Goal: Task Accomplishment & Management: Manage account settings

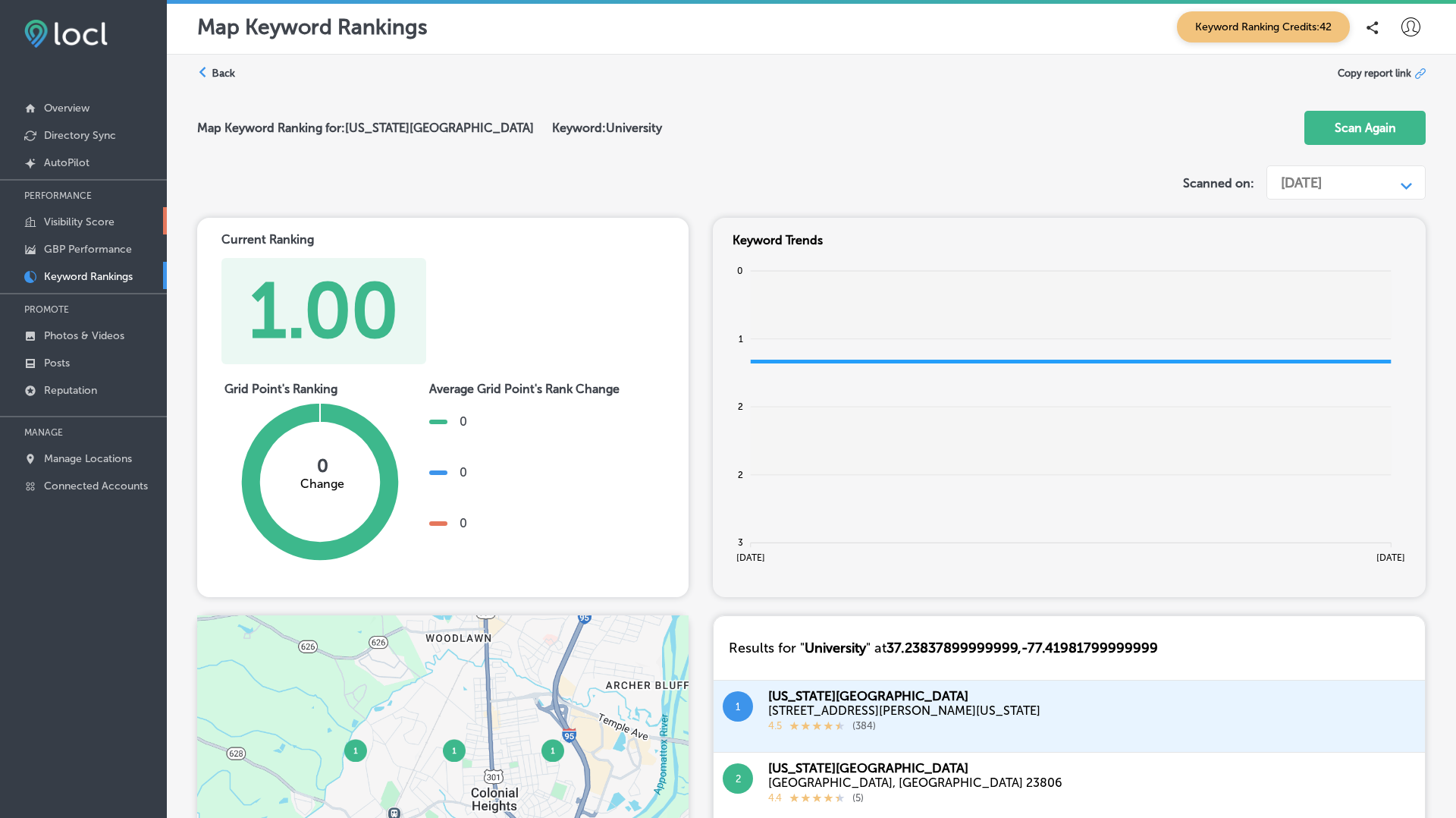
click at [69, 215] on p "Visibility Score" at bounding box center [79, 221] width 71 height 13
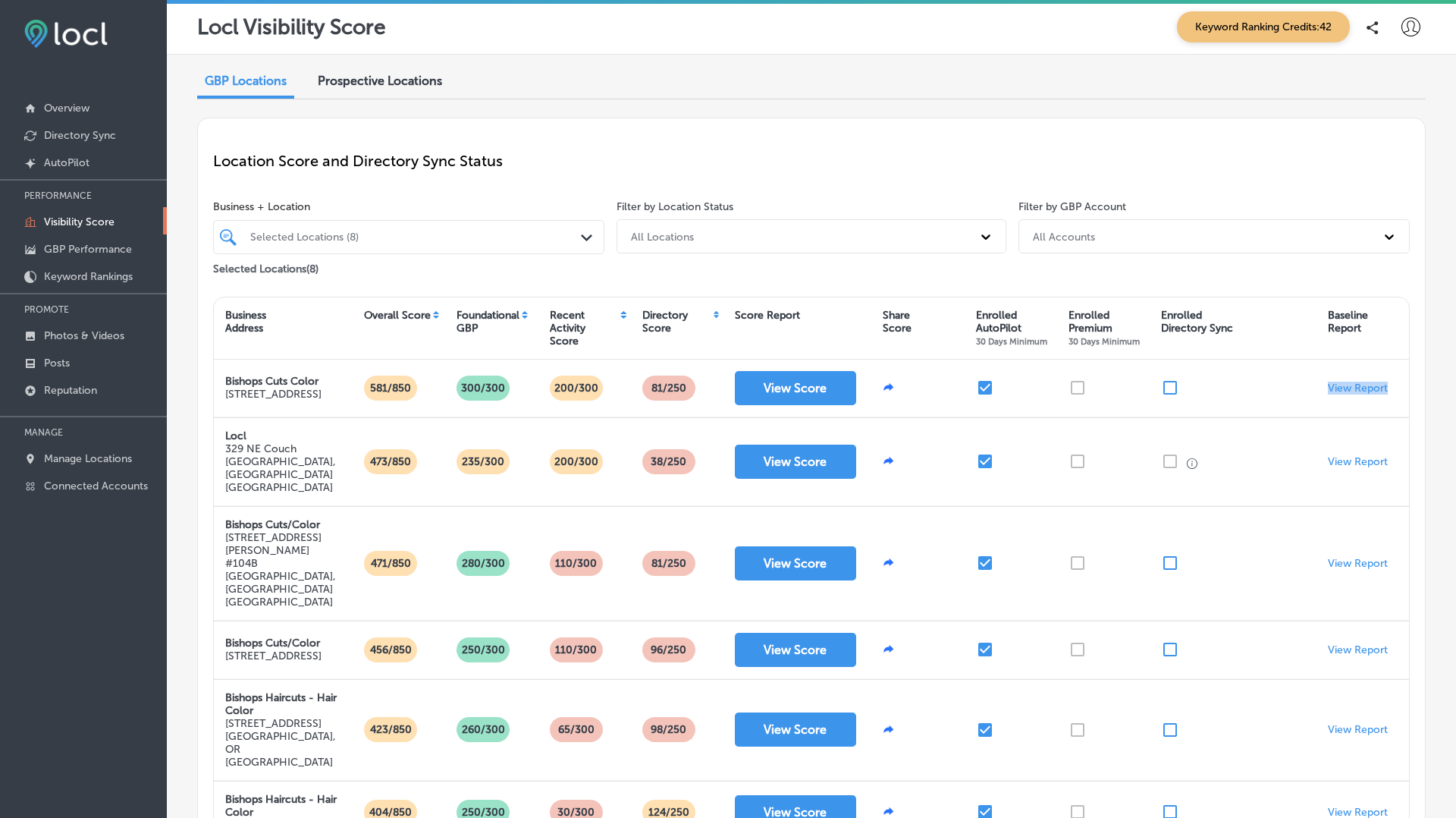
click at [399, 85] on span "Prospective Locations" at bounding box center [380, 80] width 125 height 15
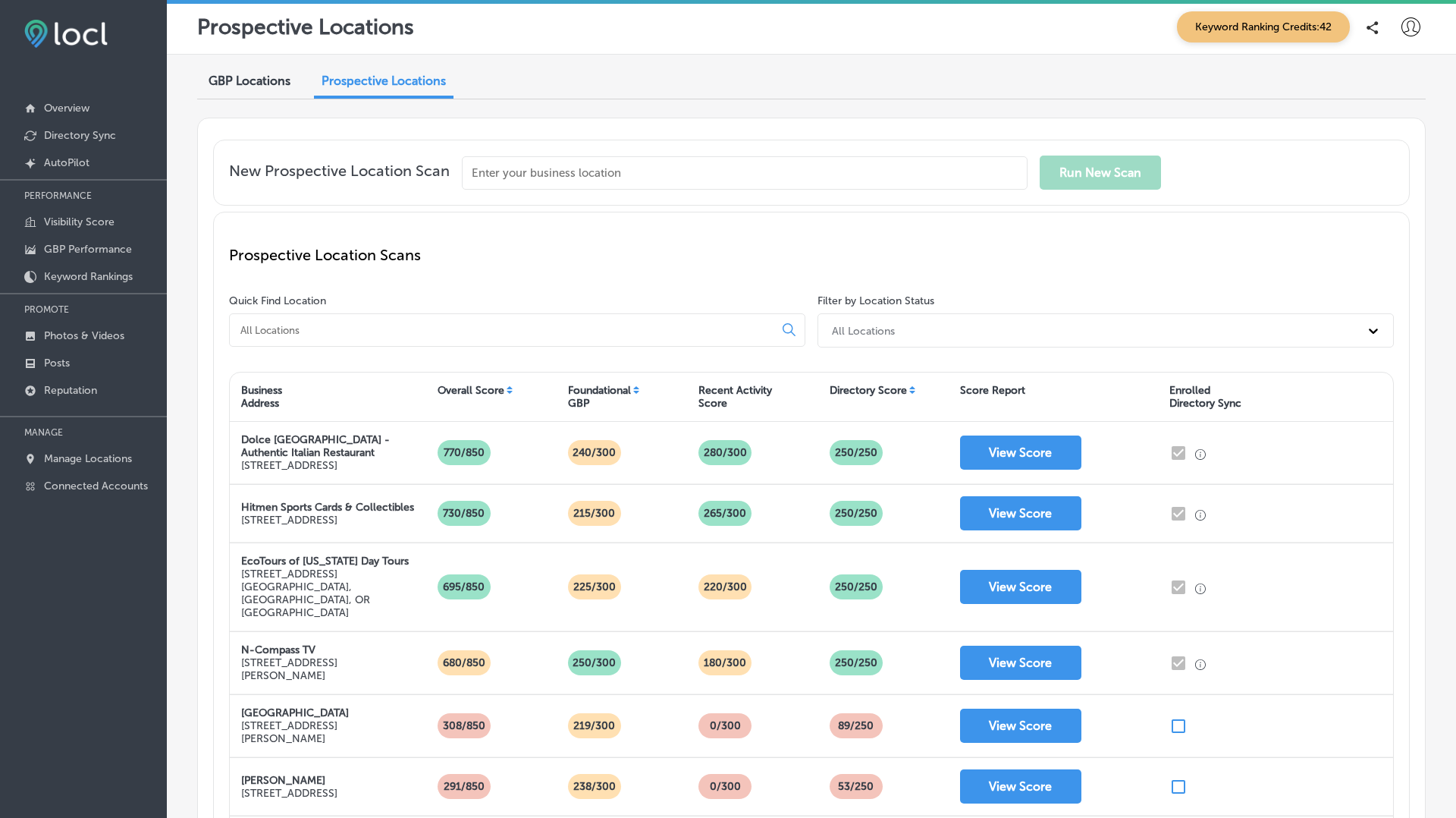
click at [257, 86] on span "GBP Locations" at bounding box center [249, 80] width 82 height 15
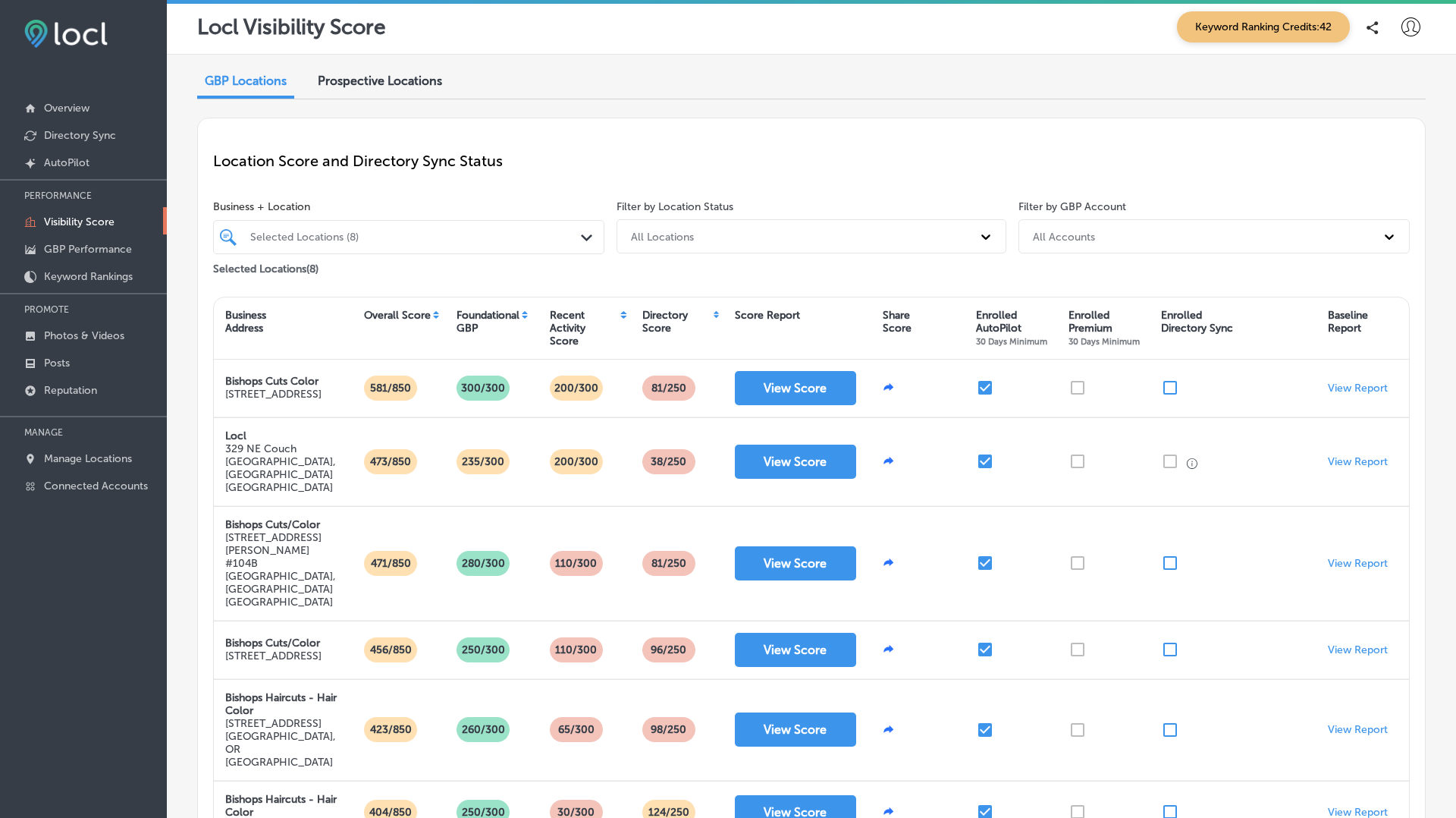
click at [389, 84] on span "Prospective Locations" at bounding box center [380, 80] width 125 height 15
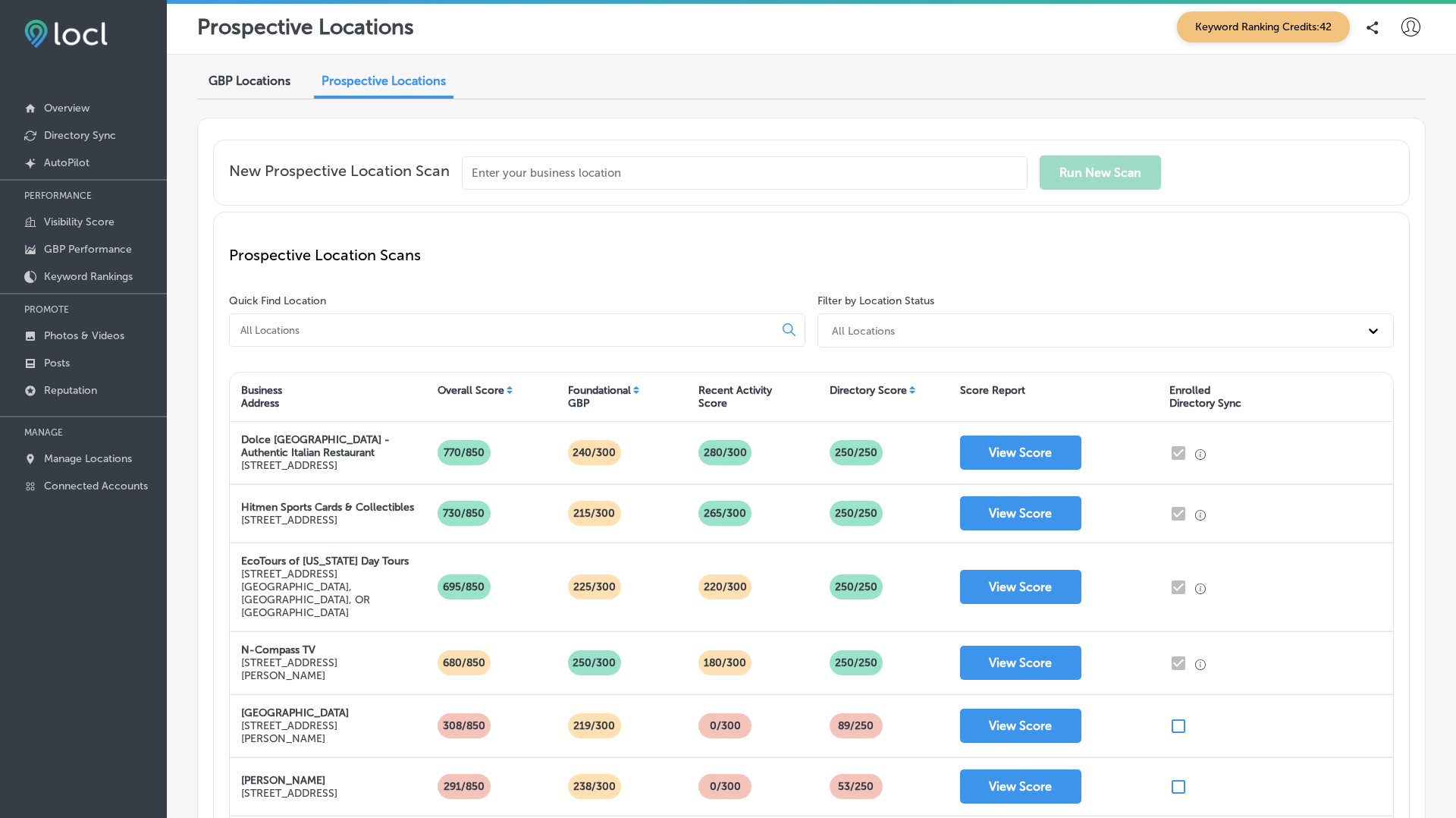
click at [540, 162] on input "text" at bounding box center [744, 172] width 566 height 33
paste input "Albee Interior Design, LLC"
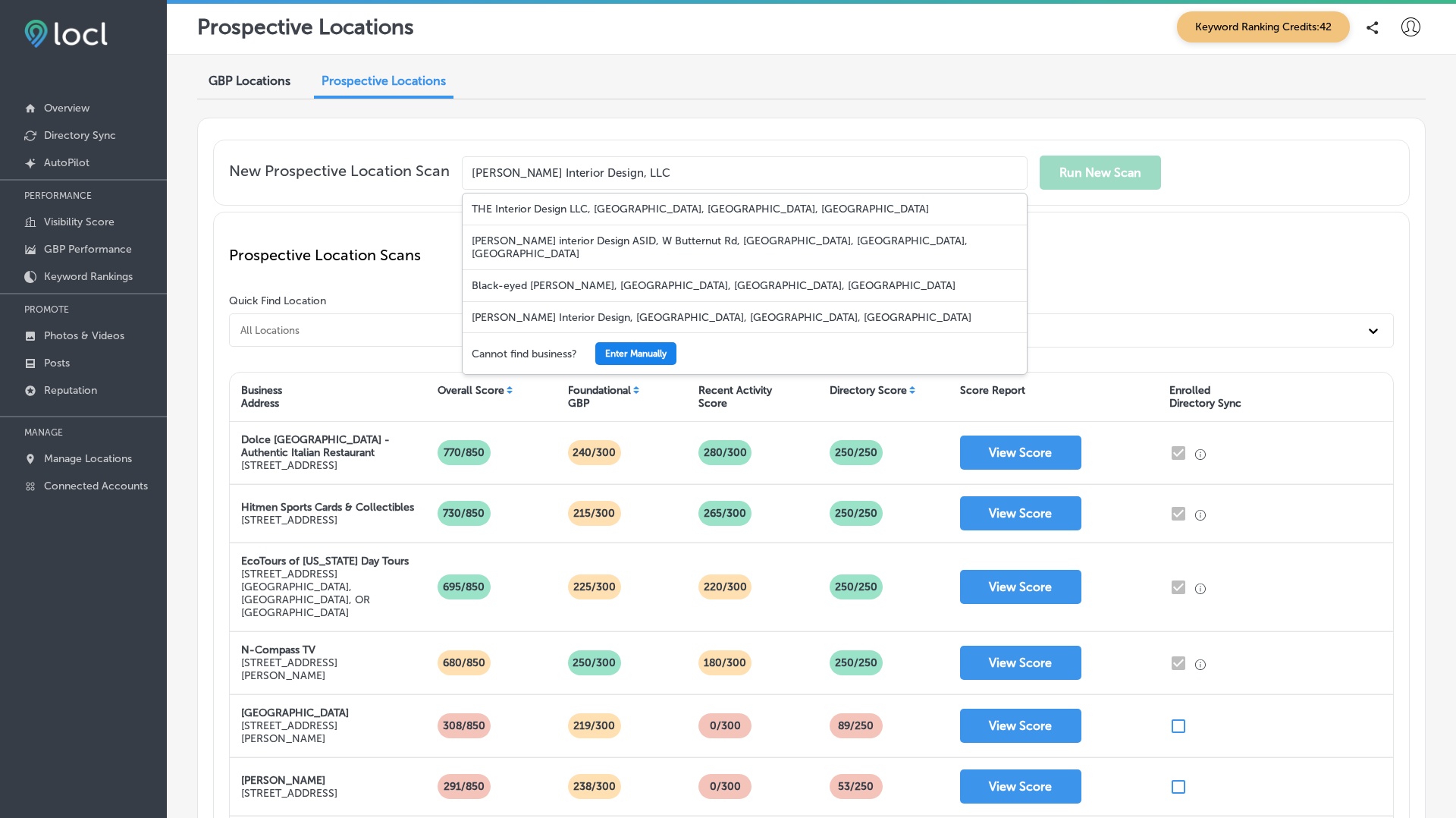
type input "Albee Interior Design, LLC"
click at [650, 357] on button "Enter Manually" at bounding box center [636, 353] width 81 height 23
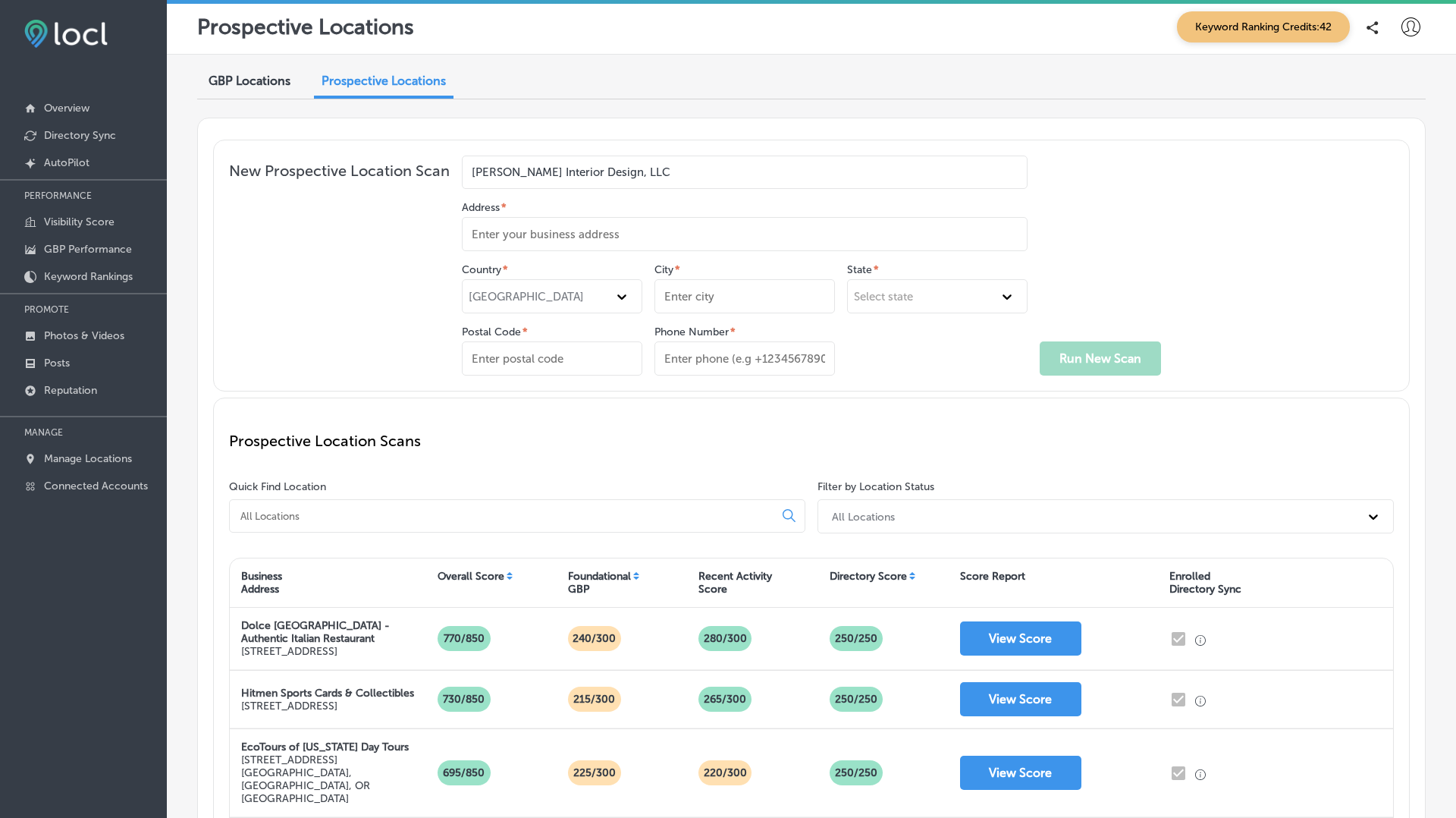
click at [698, 365] on input "Phone Number *" at bounding box center [744, 359] width 180 height 34
paste input "+12537975834"
type input "+12537975834"
click at [519, 358] on input "Postal Code *" at bounding box center [551, 359] width 180 height 34
type input "98005"
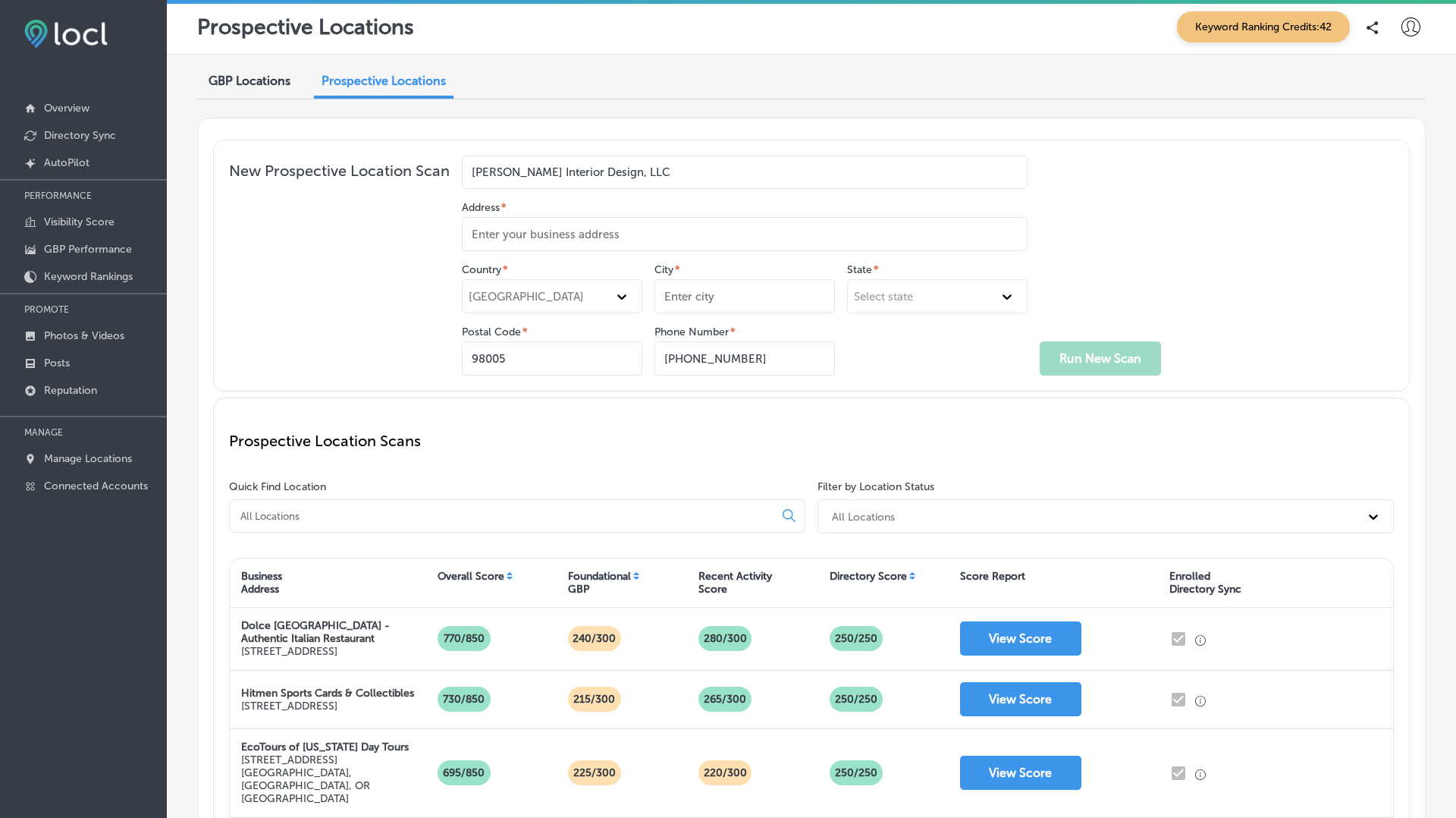
click at [710, 293] on input "City *" at bounding box center [744, 296] width 180 height 34
type input "Bellevue"
click at [932, 296] on div "Select state" at bounding box center [924, 296] width 140 height 14
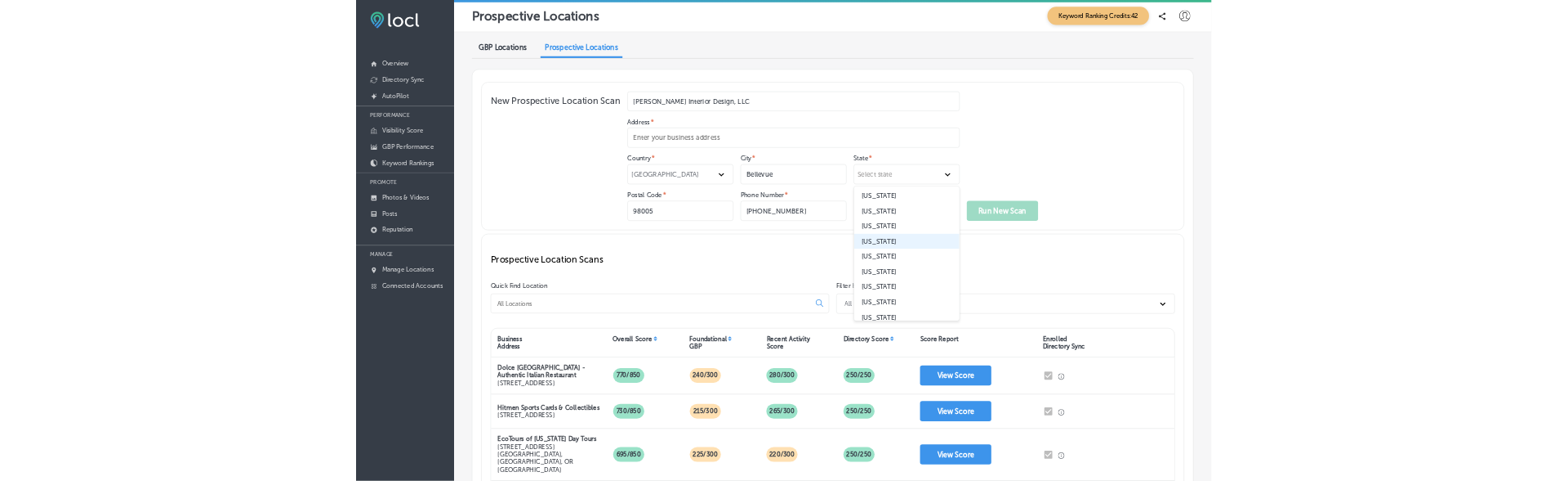
scroll to position [1178, 0]
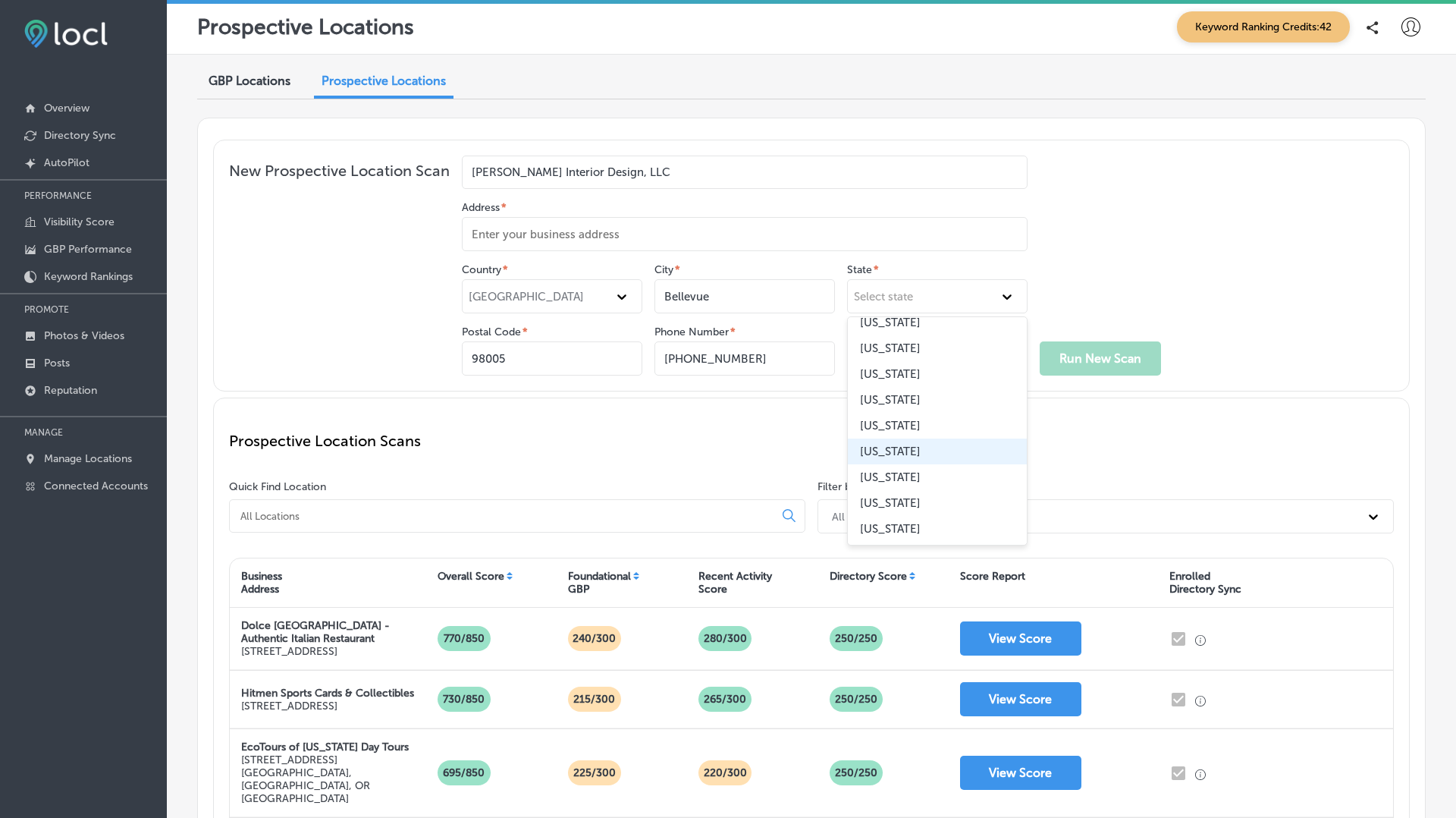
click at [912, 442] on div "Washington" at bounding box center [938, 452] width 179 height 26
click at [519, 235] on input "Address *" at bounding box center [744, 234] width 566 height 34
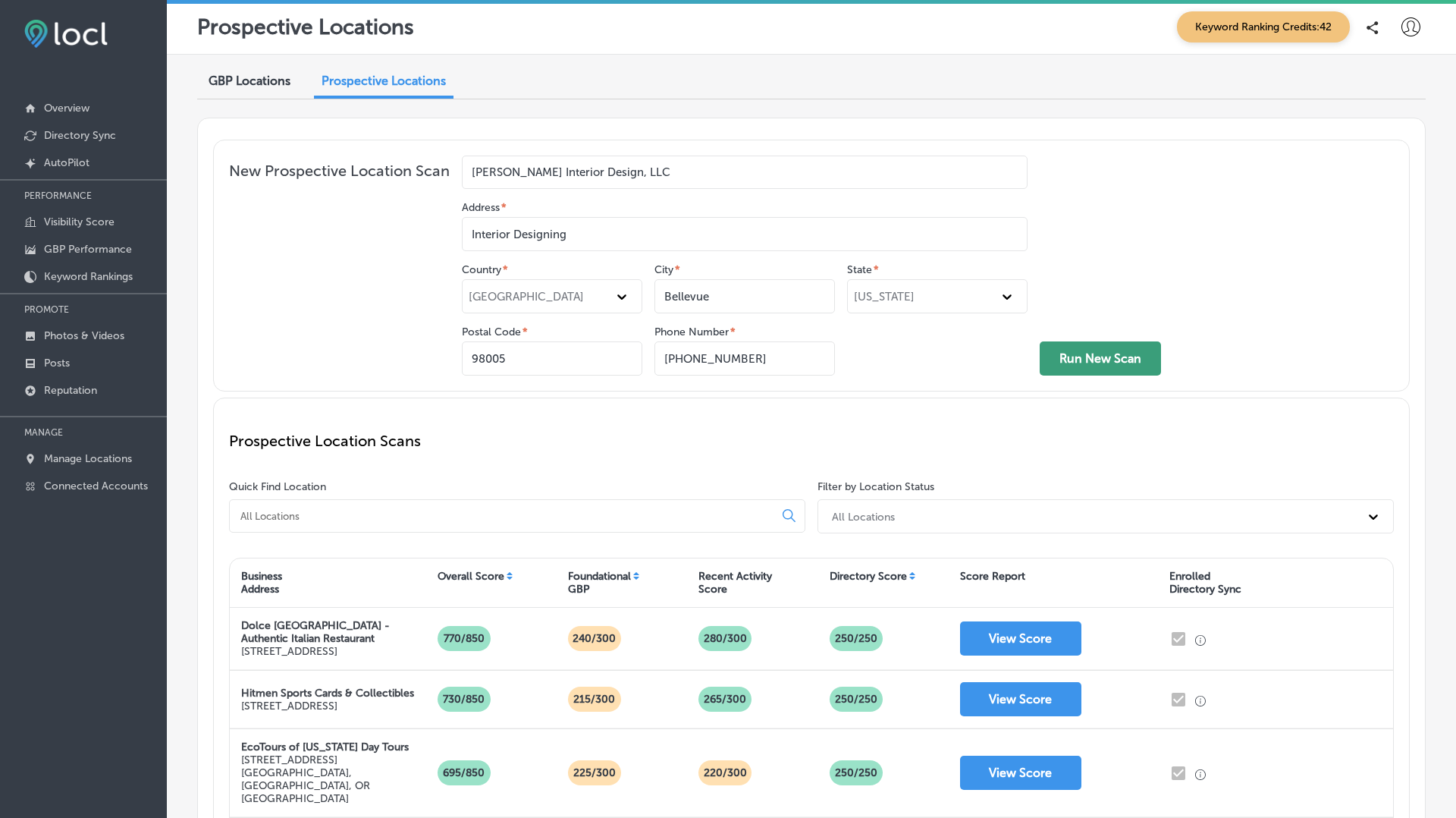
type input "Interior Designing"
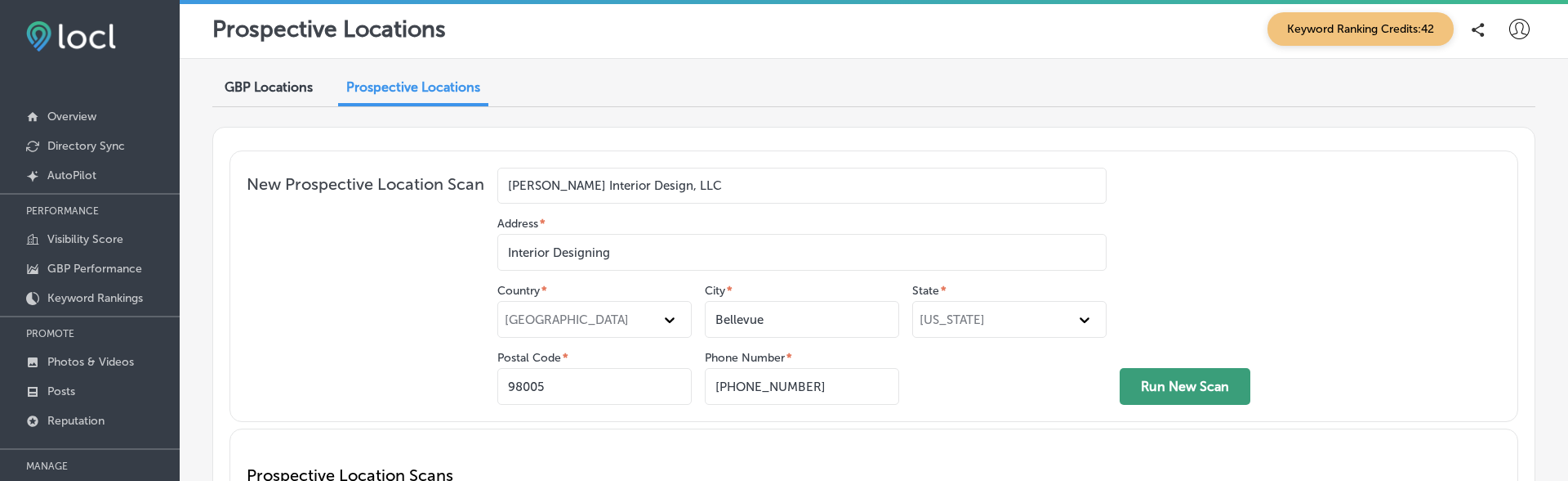
click at [1190, 379] on button "Run New Scan" at bounding box center [1185, 386] width 131 height 37
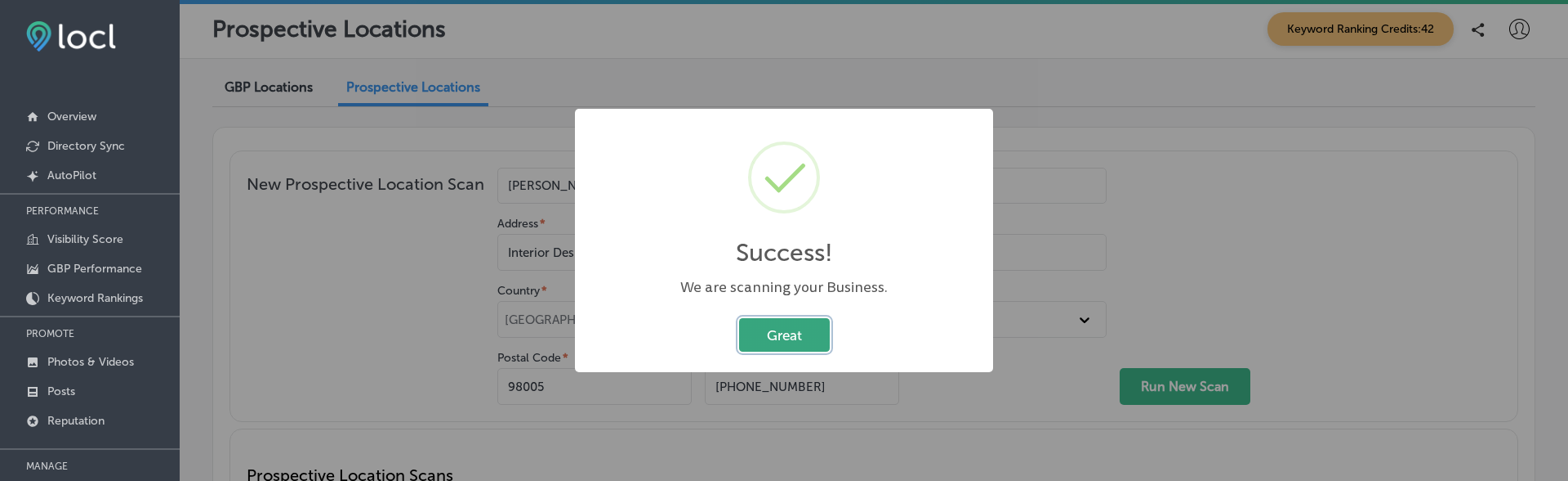
click at [790, 326] on button "Great" at bounding box center [784, 335] width 91 height 33
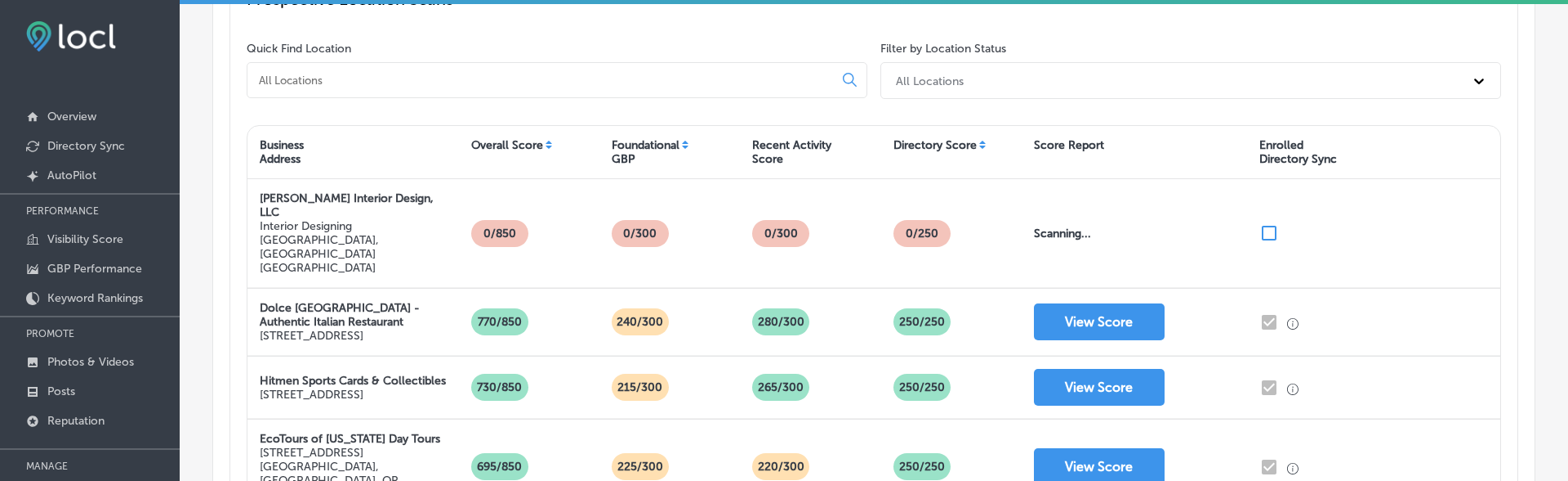
scroll to position [475, 0]
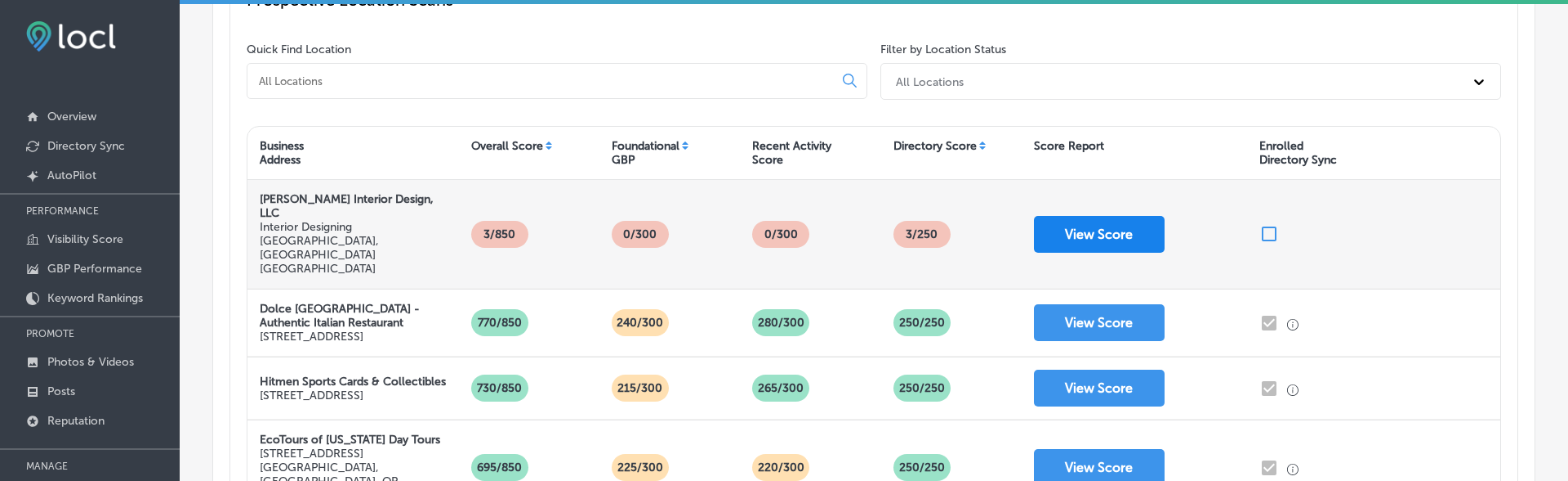
click at [1075, 216] on button "View Score" at bounding box center [1099, 235] width 131 height 37
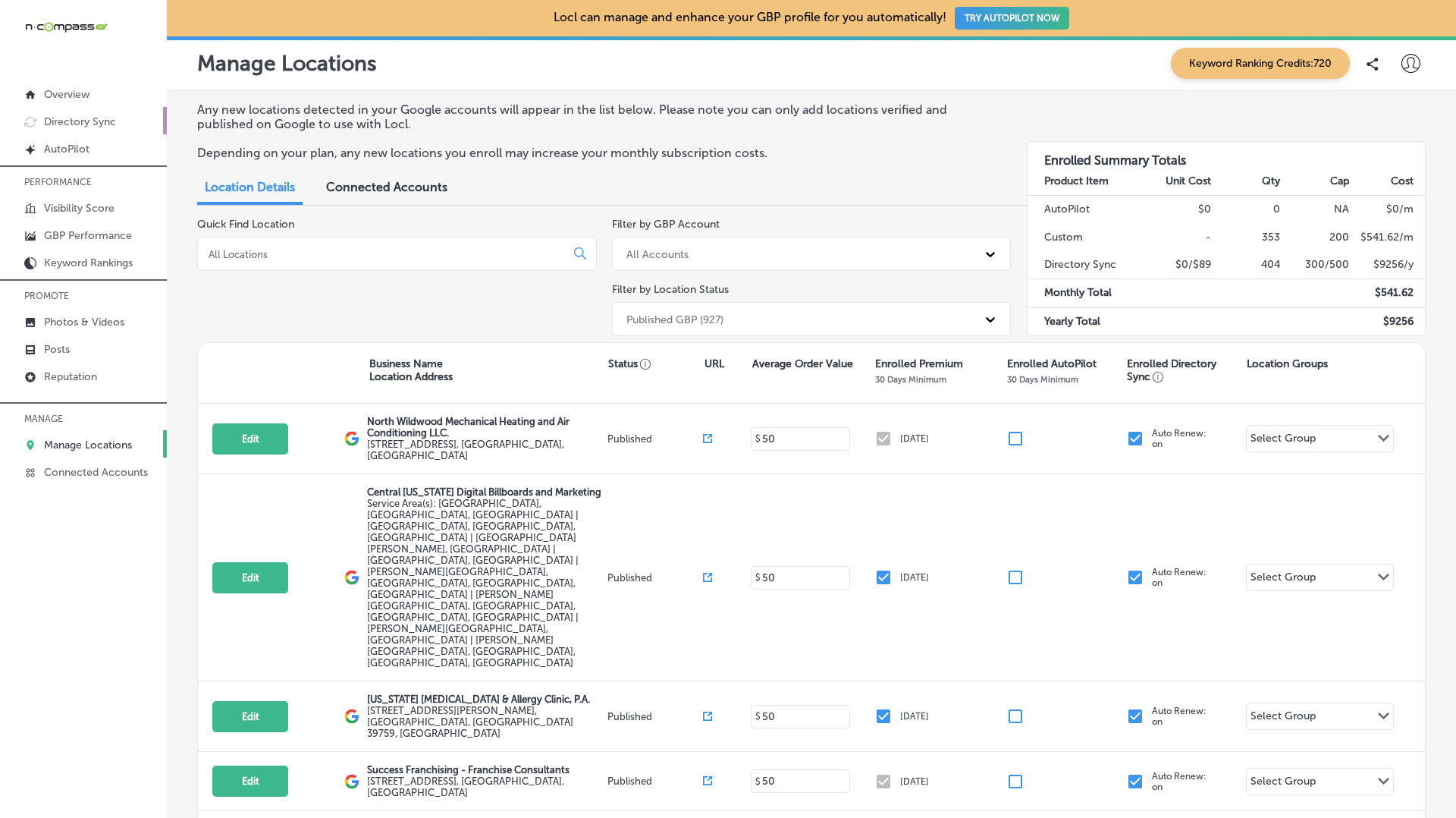
click at [76, 114] on link "Directory Sync" at bounding box center [84, 120] width 167 height 27
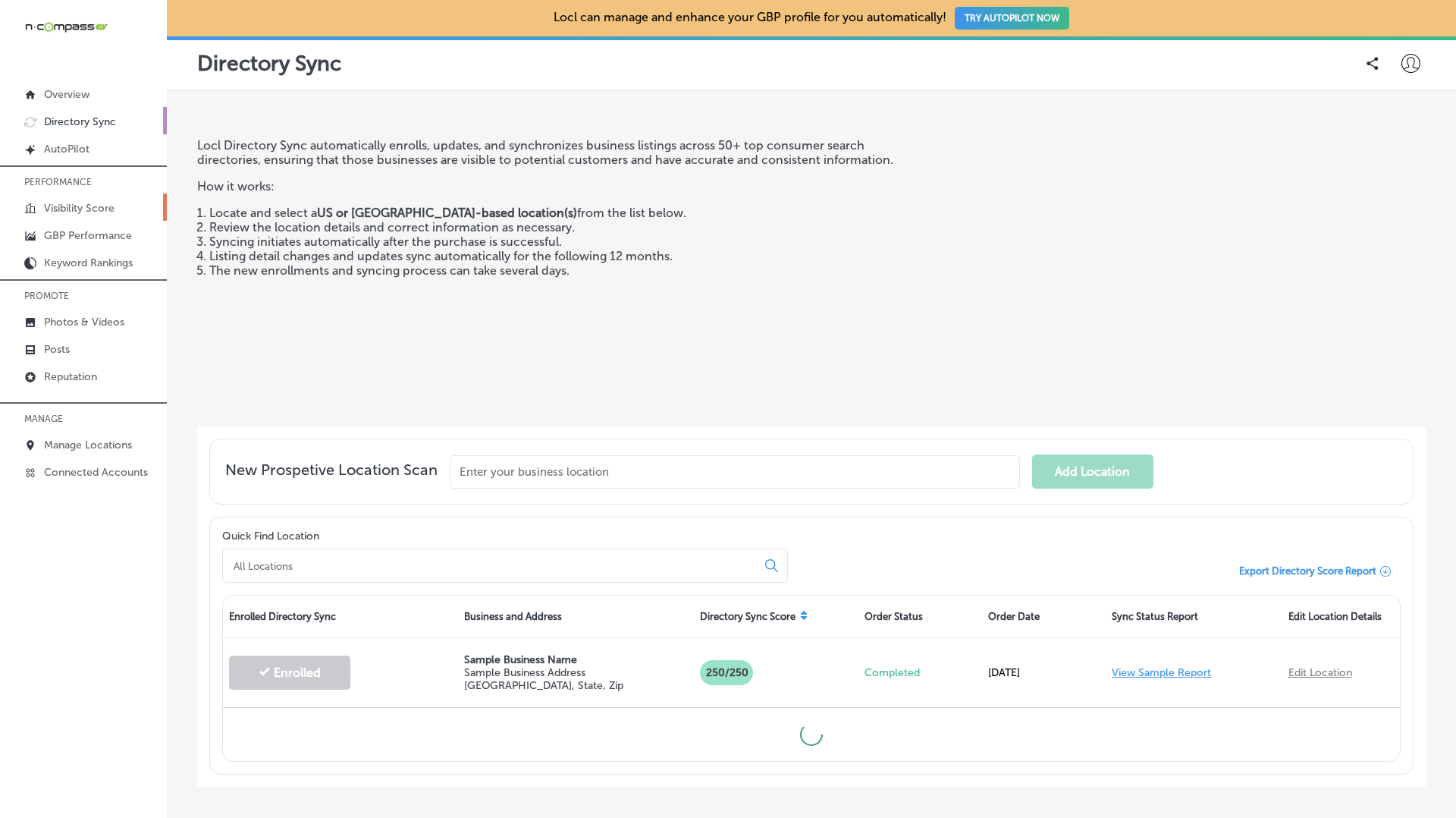
click at [64, 214] on link "Visibility Score" at bounding box center [84, 207] width 167 height 27
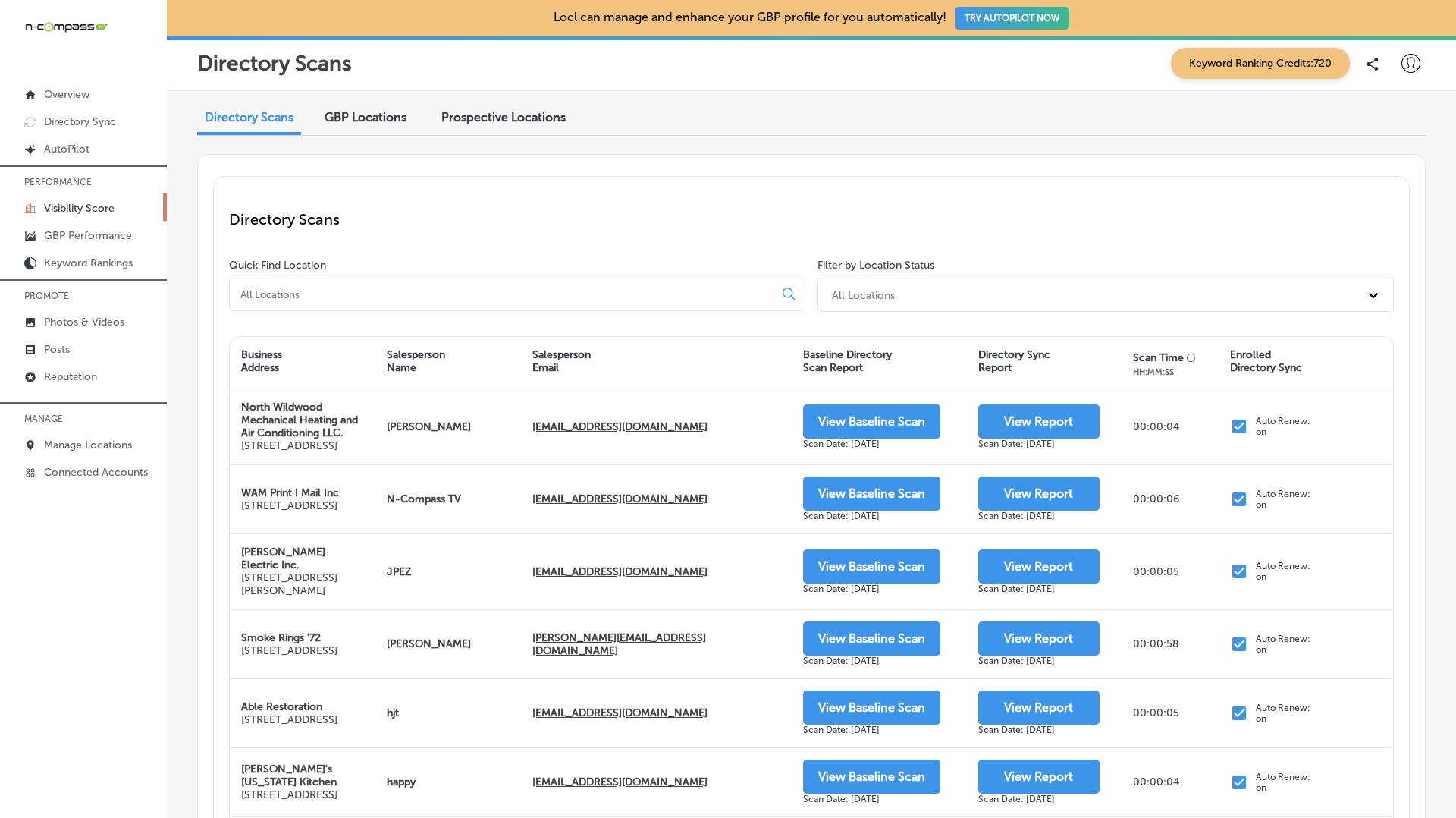
click at [381, 296] on input at bounding box center [504, 295] width 532 height 14
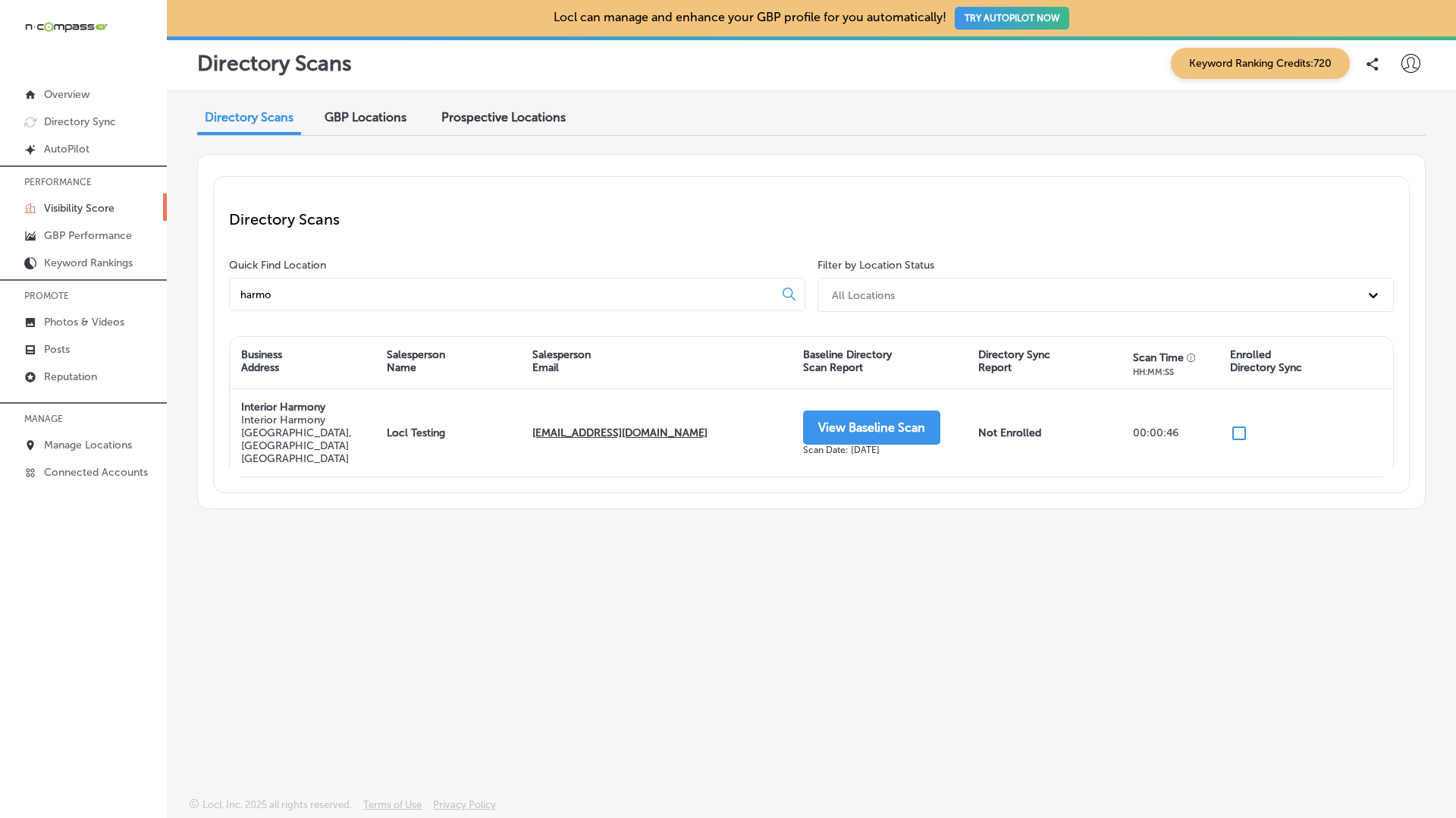
type input "harmo"
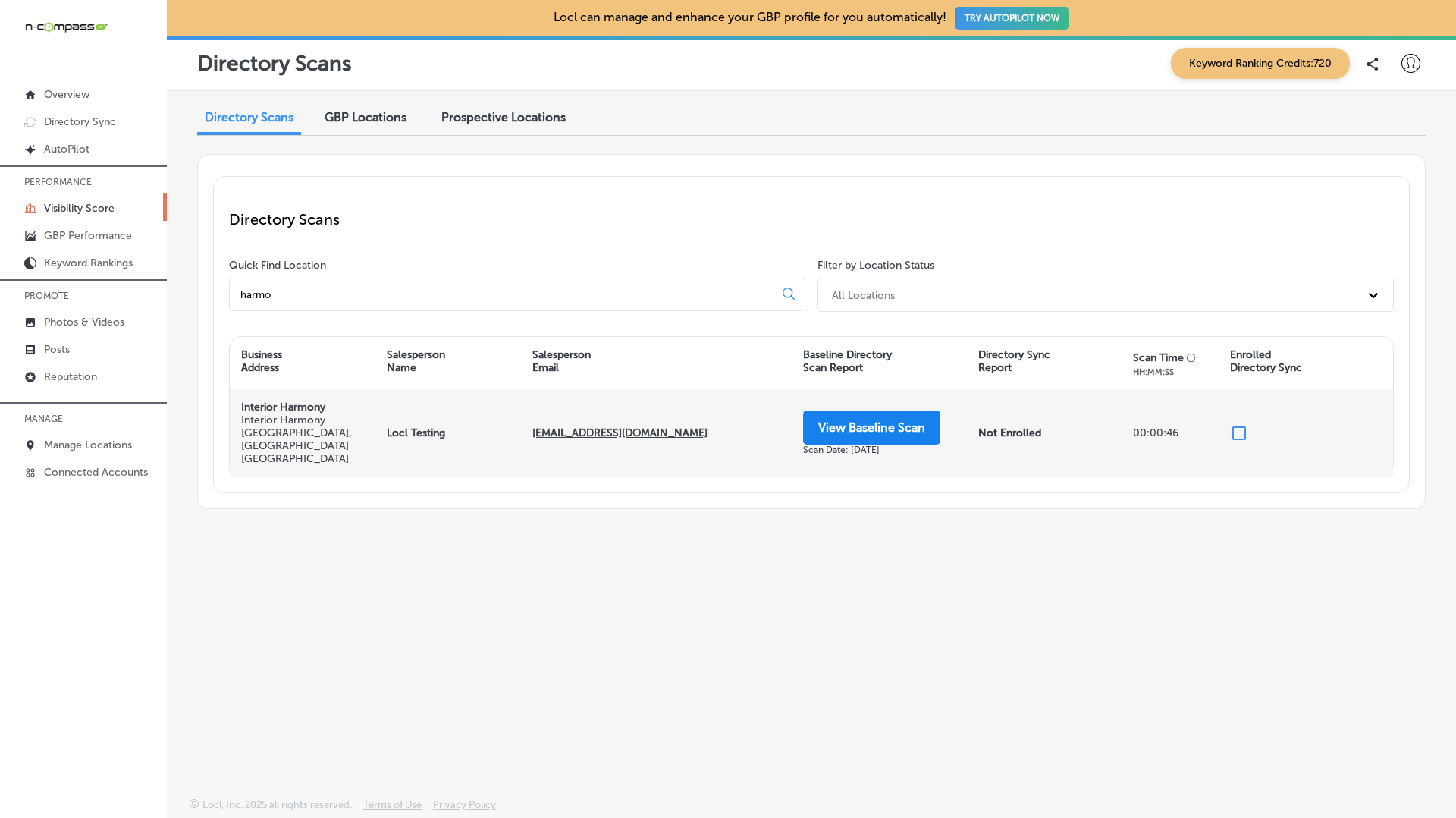
click at [842, 415] on button "View Baseline Scan" at bounding box center [871, 428] width 137 height 34
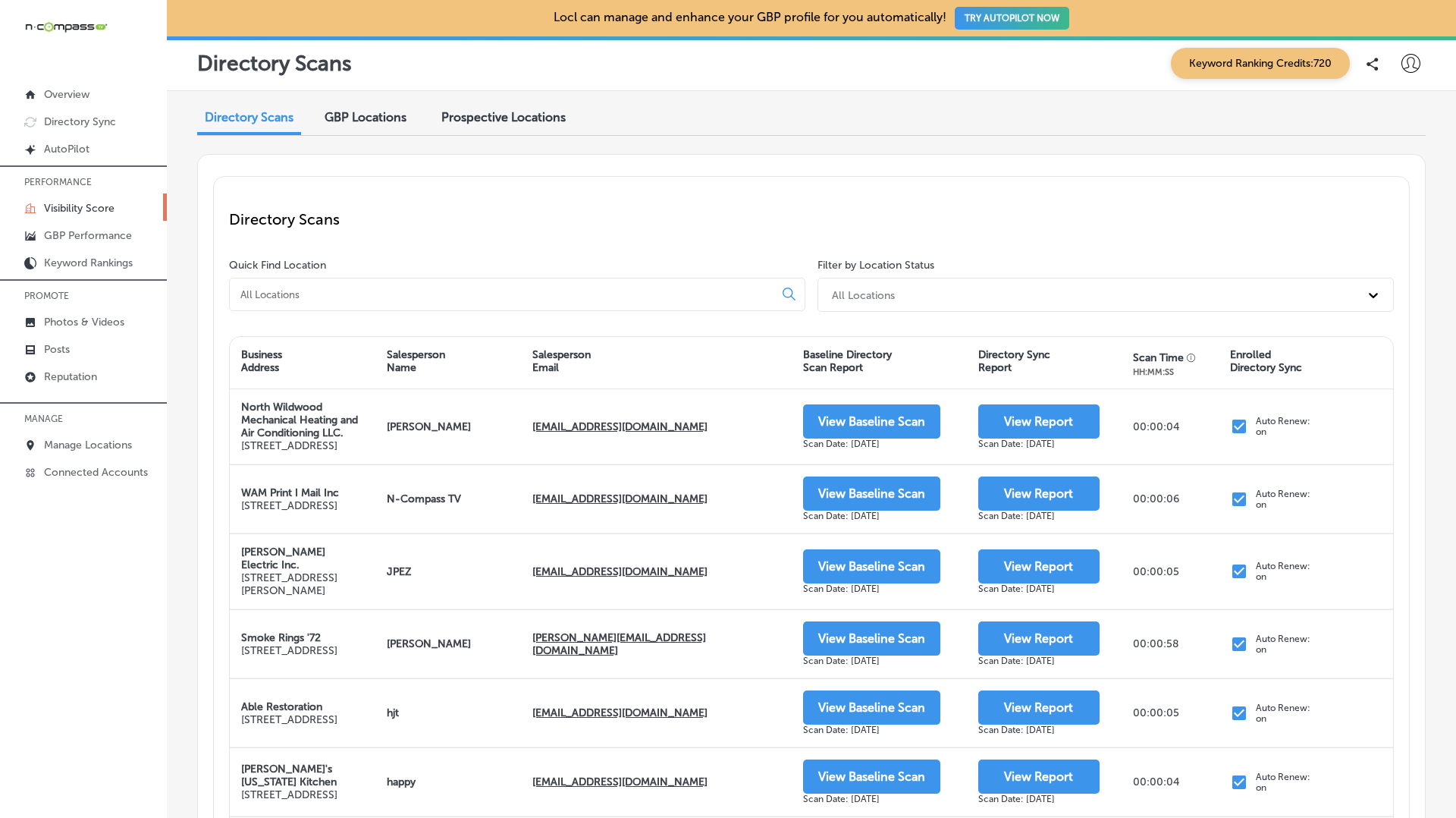
click at [293, 289] on input at bounding box center [504, 295] width 532 height 14
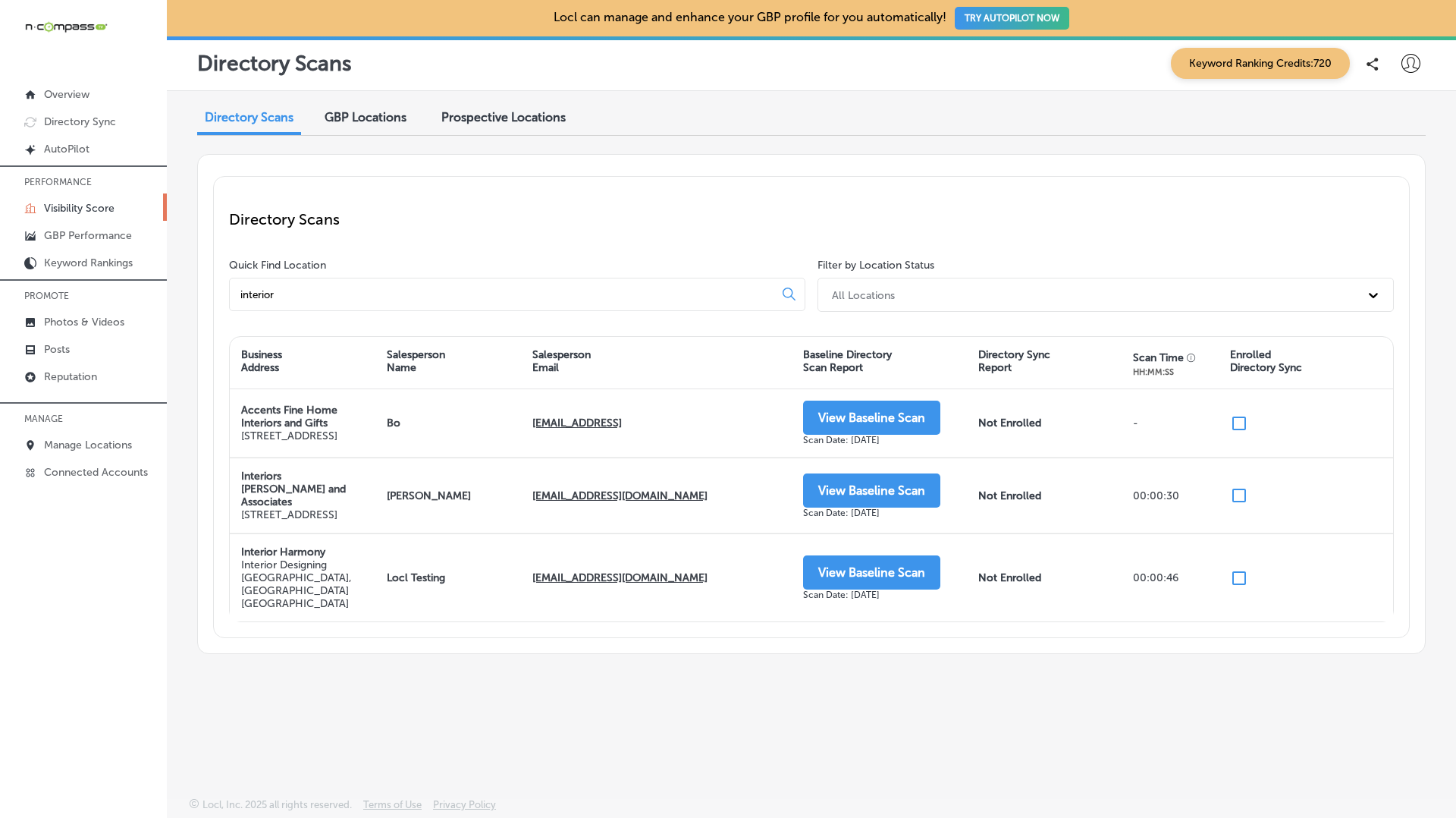
type input "interior"
click at [366, 123] on span "GBP Locations" at bounding box center [365, 117] width 82 height 15
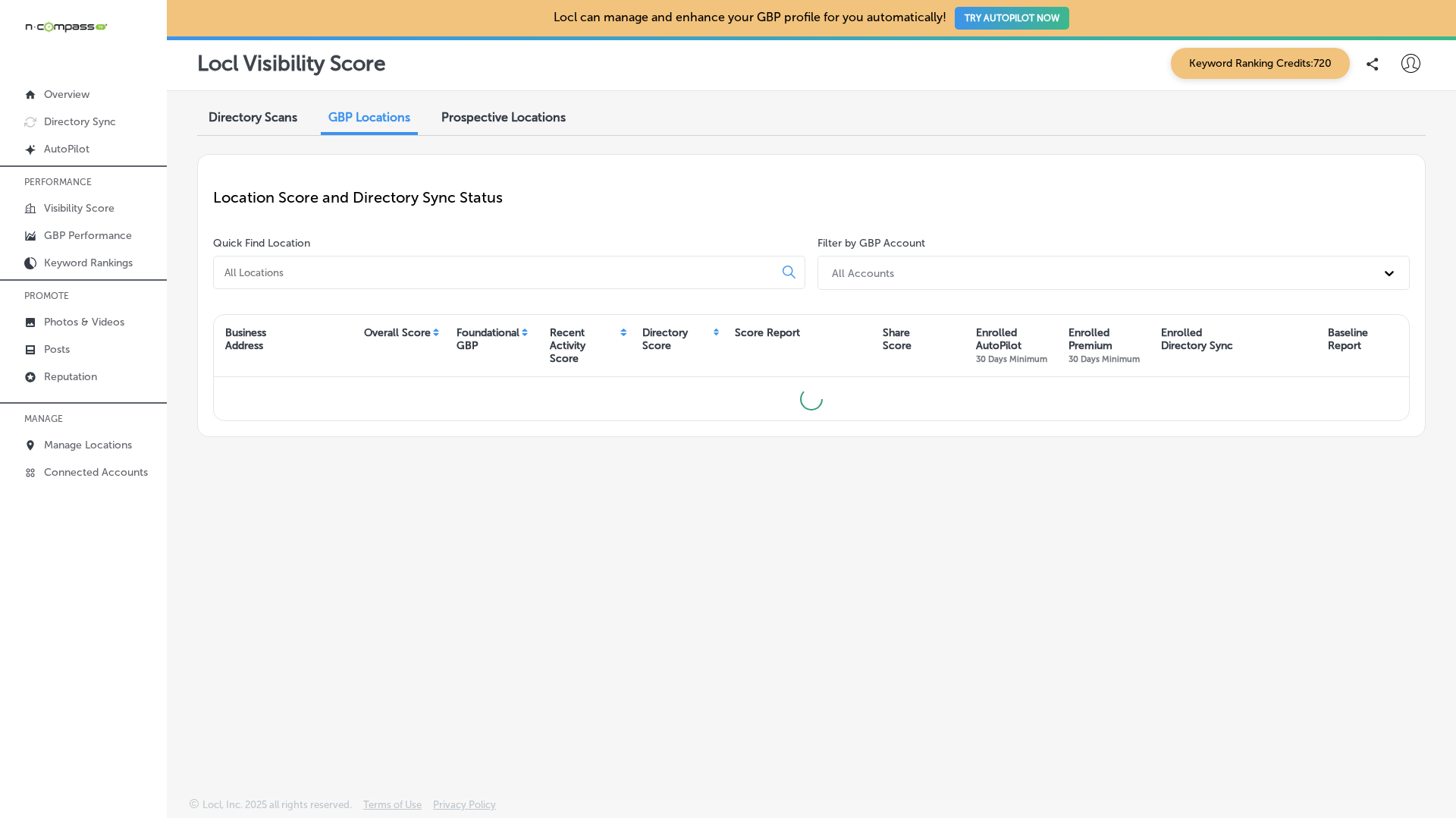
click at [252, 136] on div "Directory Scans GBP Locations Prospective Locations Location Score and Director…" at bounding box center [812, 409] width 1290 height 635
click at [249, 121] on span "Directory Scans" at bounding box center [253, 117] width 89 height 15
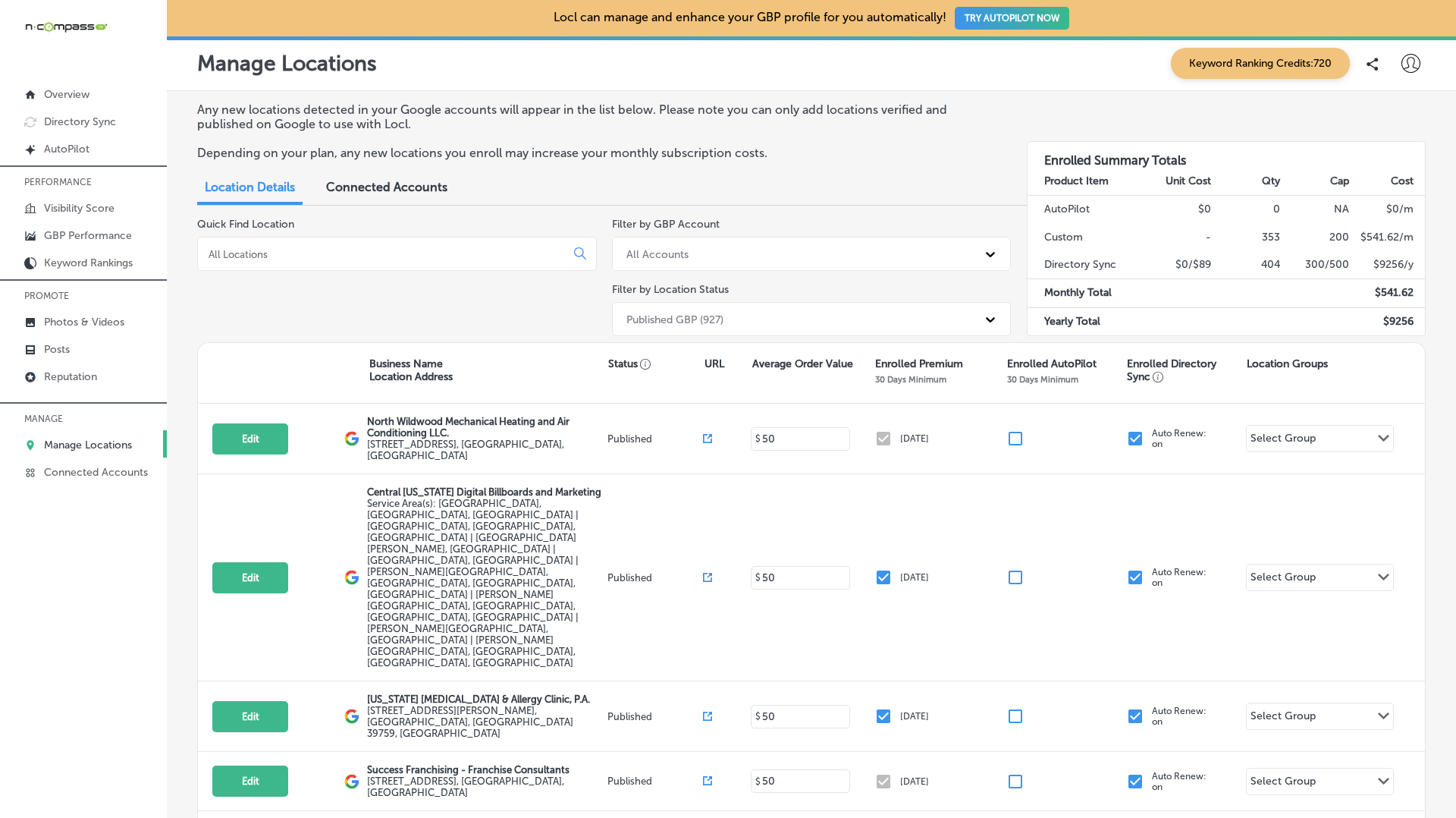
click at [1408, 66] on icon at bounding box center [1411, 63] width 19 height 19
click at [1349, 201] on icon at bounding box center [1349, 196] width 12 height 12
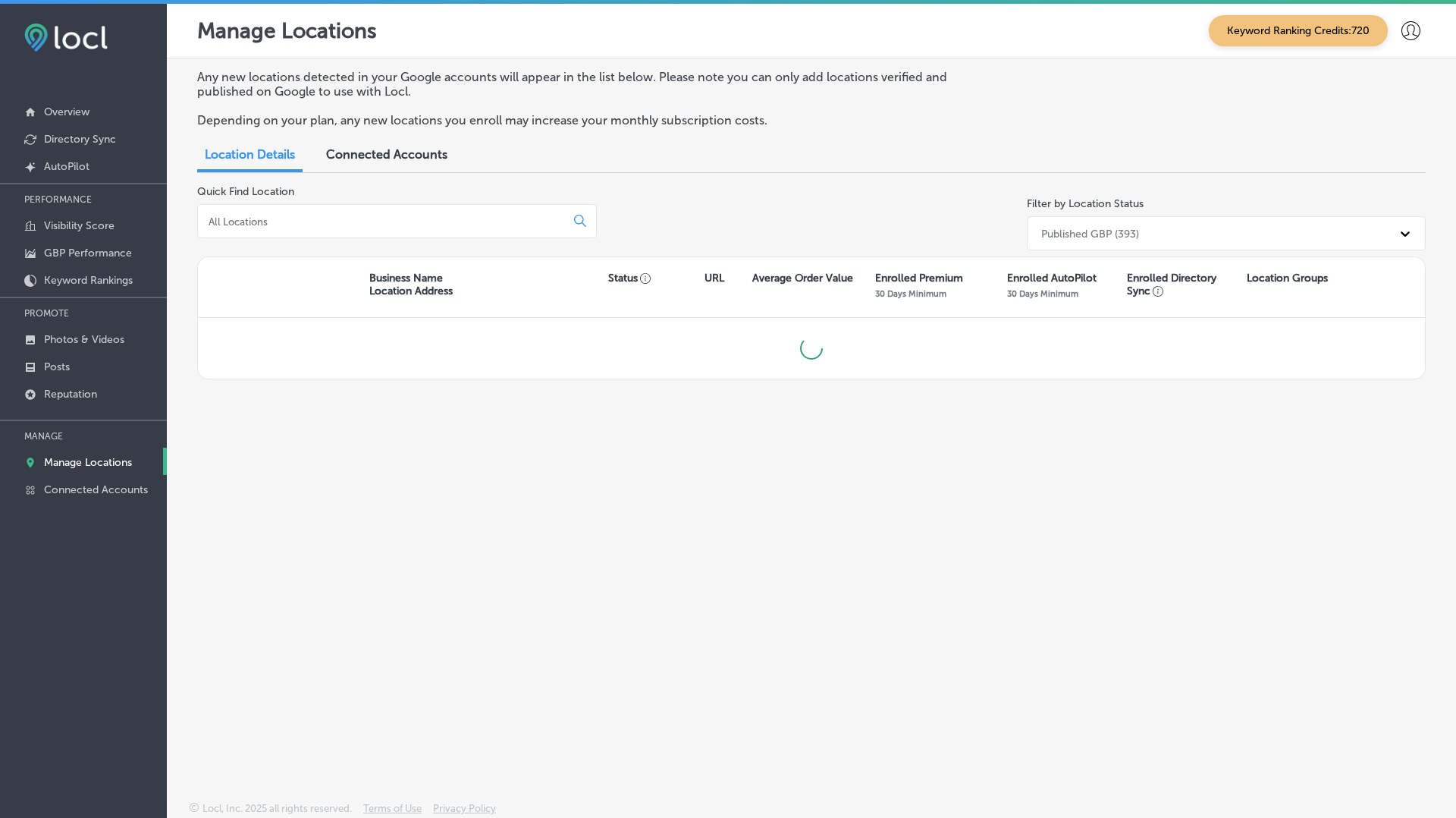
click at [1409, 35] on icon at bounding box center [1411, 31] width 19 height 19
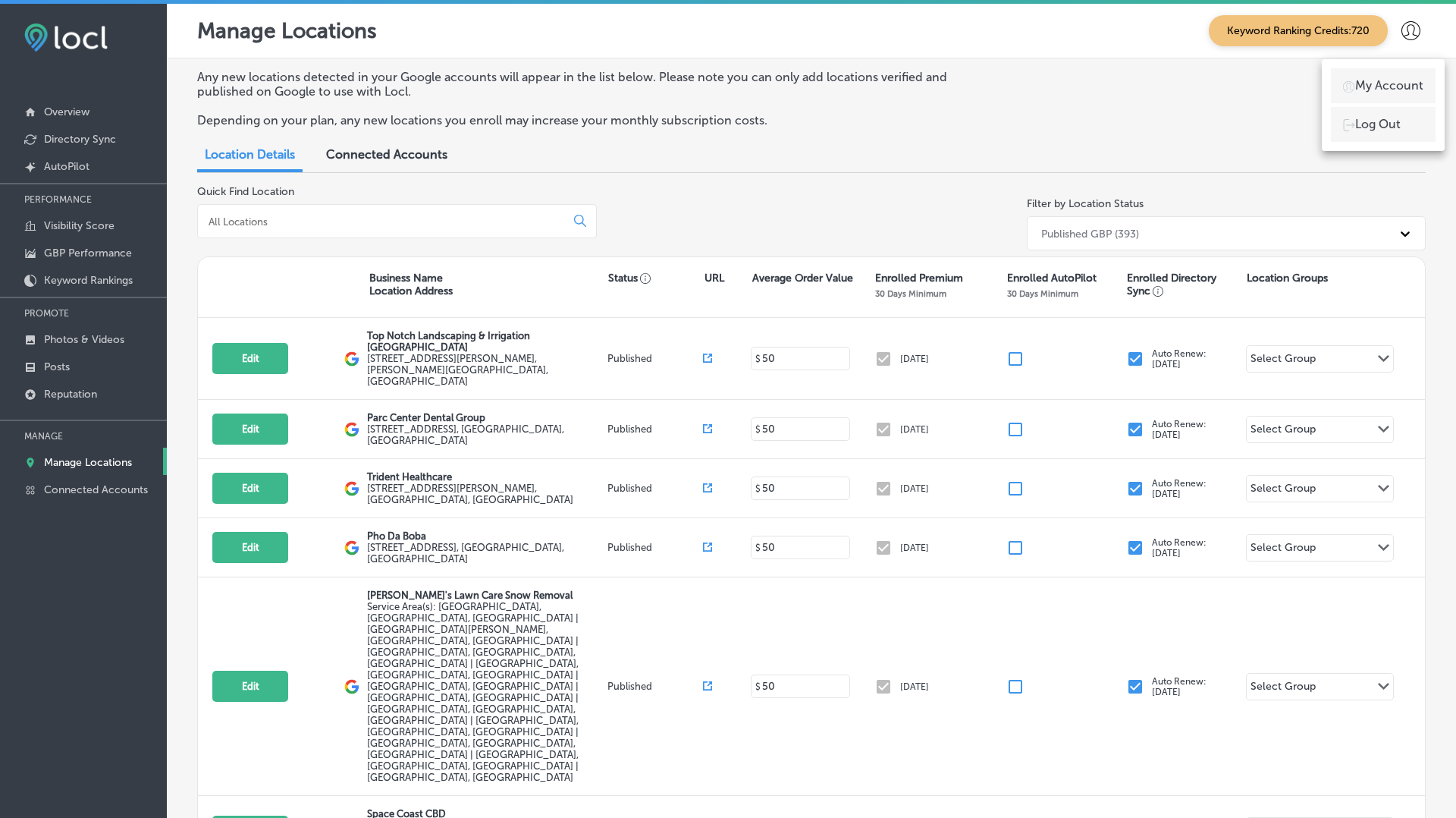
click at [1386, 74] on li "My Account" at bounding box center [1383, 85] width 105 height 35
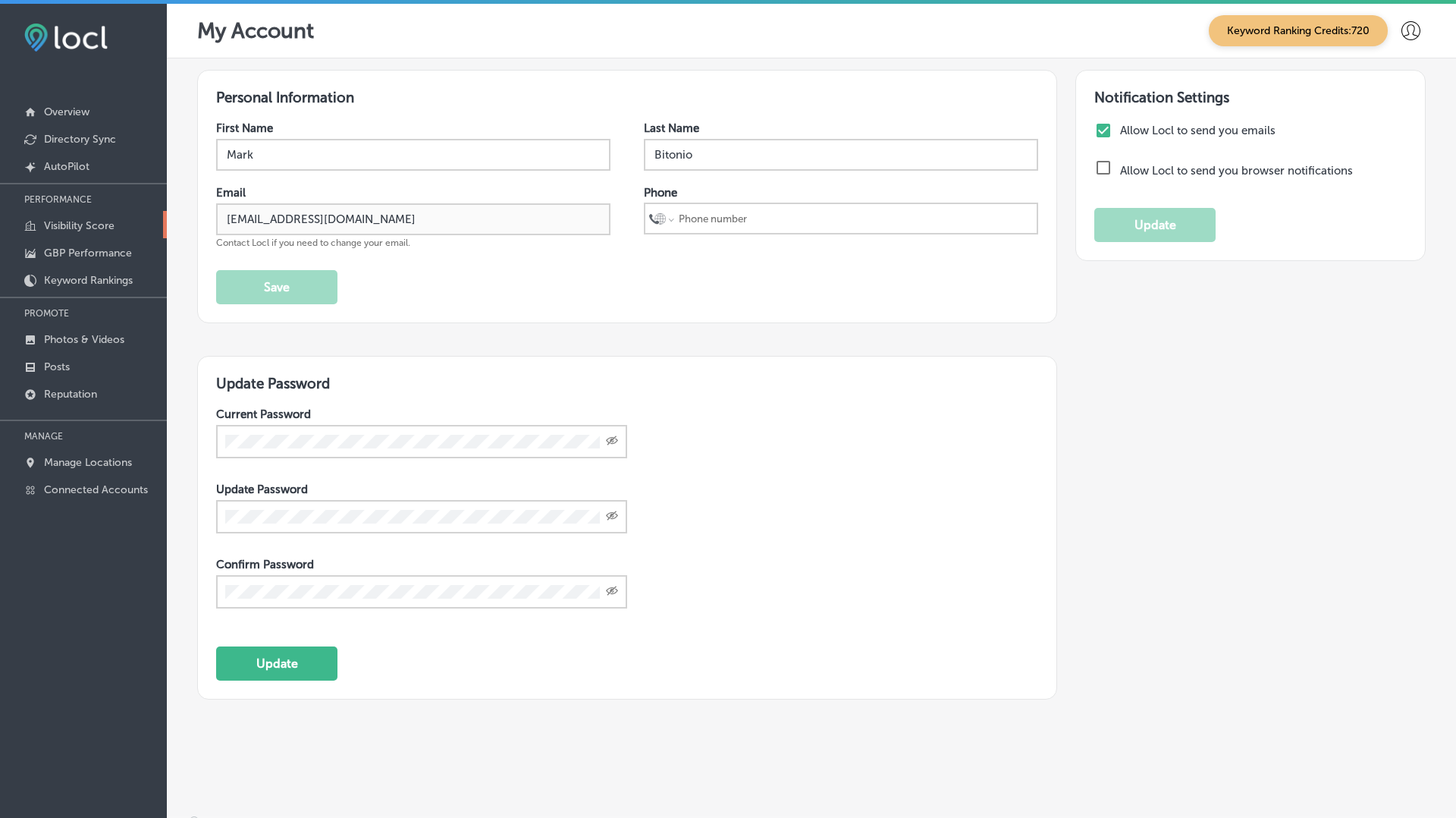
click at [89, 219] on p "Visibility Score" at bounding box center [79, 225] width 71 height 13
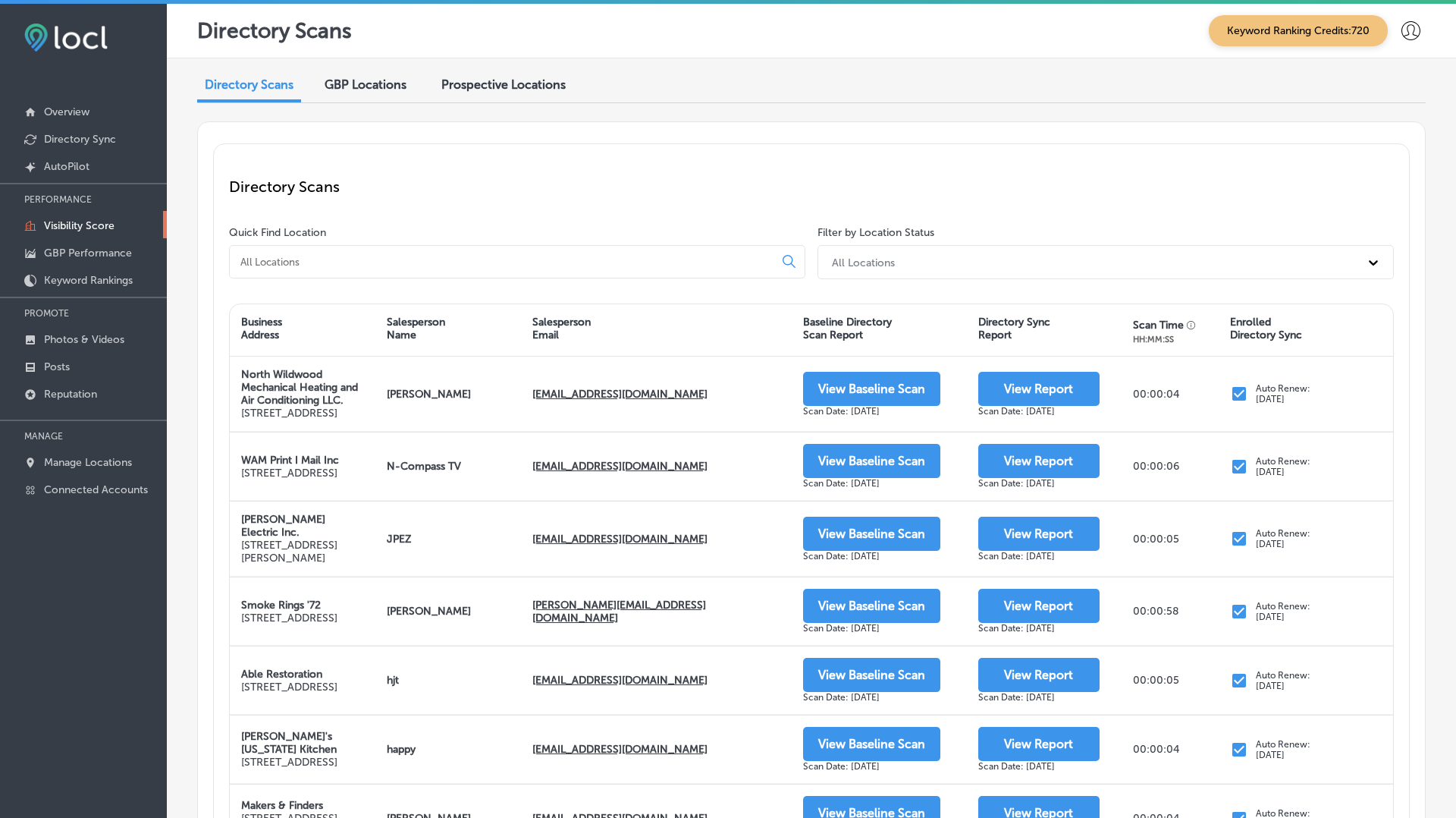
click at [313, 261] on input at bounding box center [504, 262] width 532 height 14
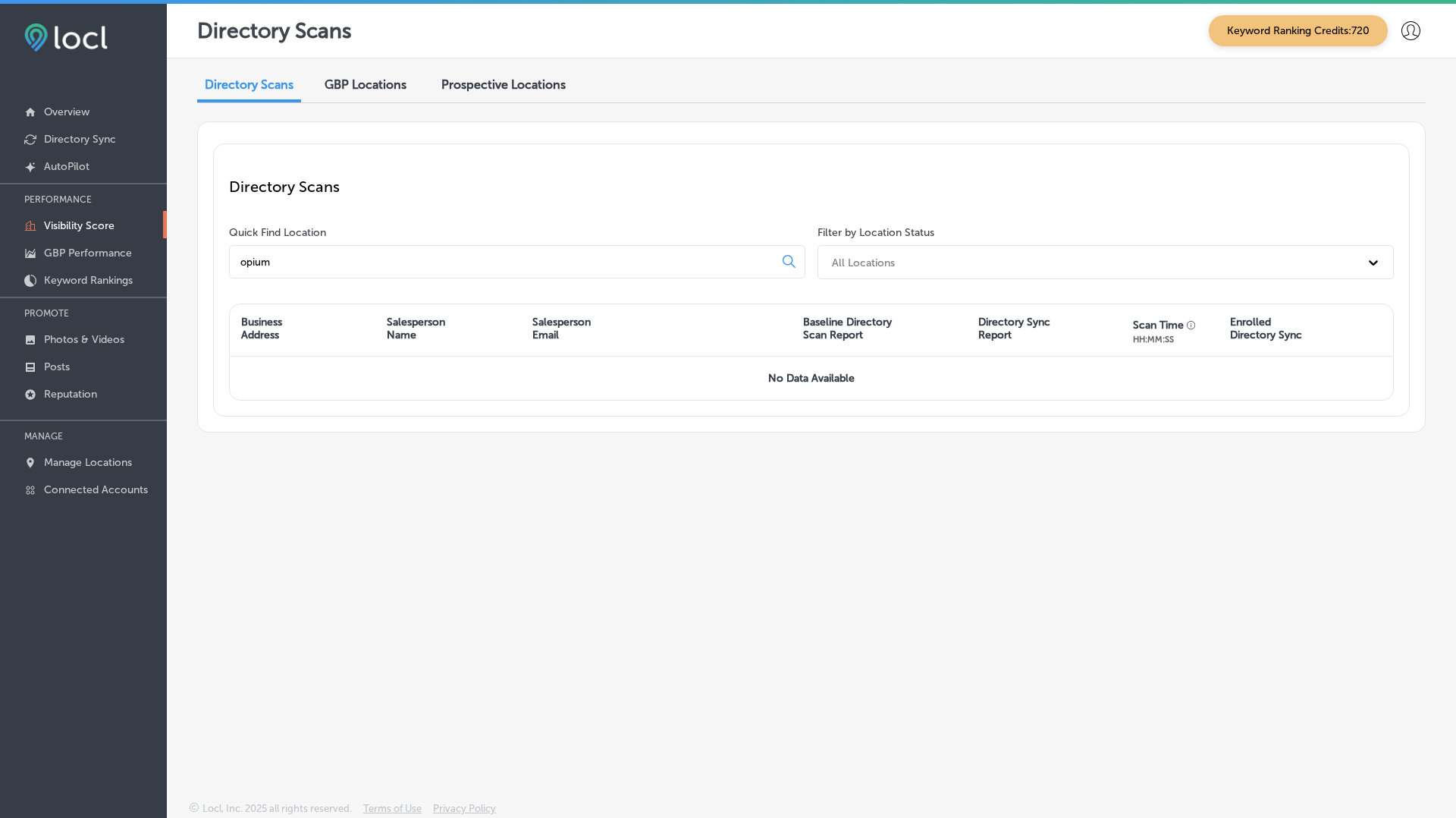
type input "opium"
click at [543, 86] on span "Prospective Locations" at bounding box center [504, 85] width 125 height 15
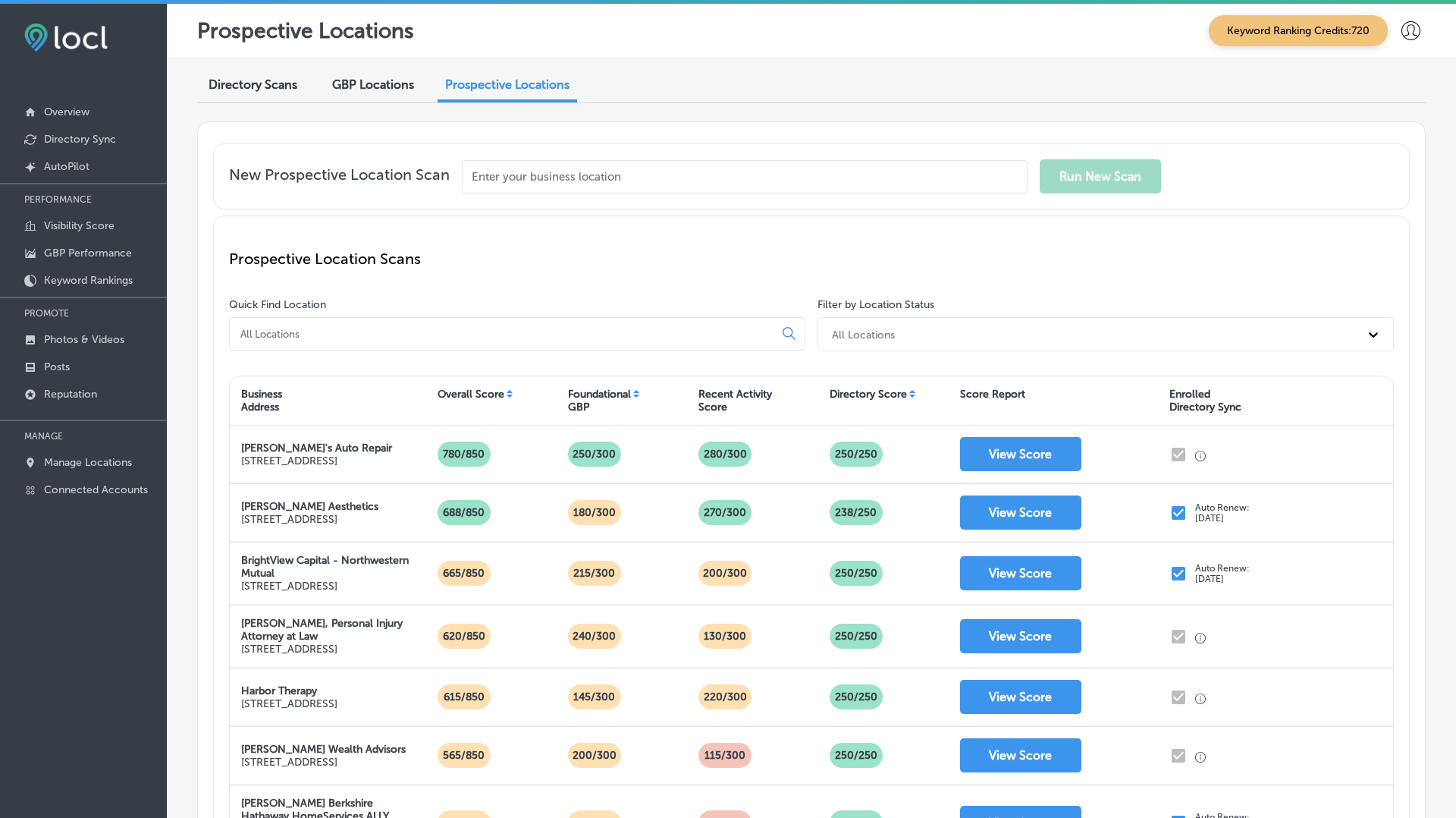
click at [1413, 34] on icon at bounding box center [1411, 31] width 19 height 19
click at [1378, 120] on p "Log Out" at bounding box center [1377, 124] width 45 height 18
